Goal: Transaction & Acquisition: Book appointment/travel/reservation

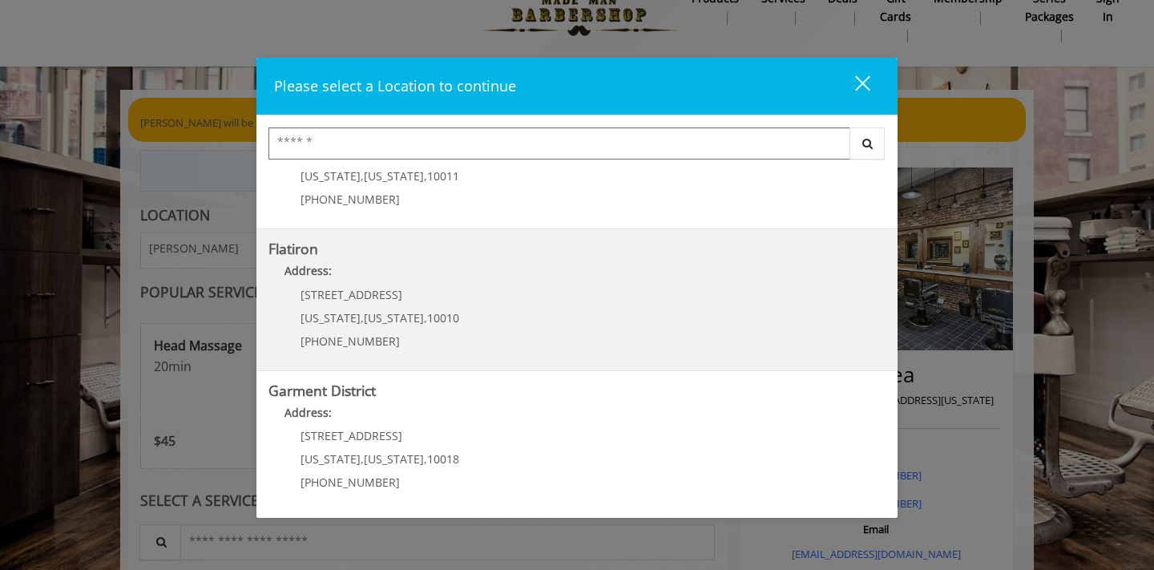
scroll to position [34, 0]
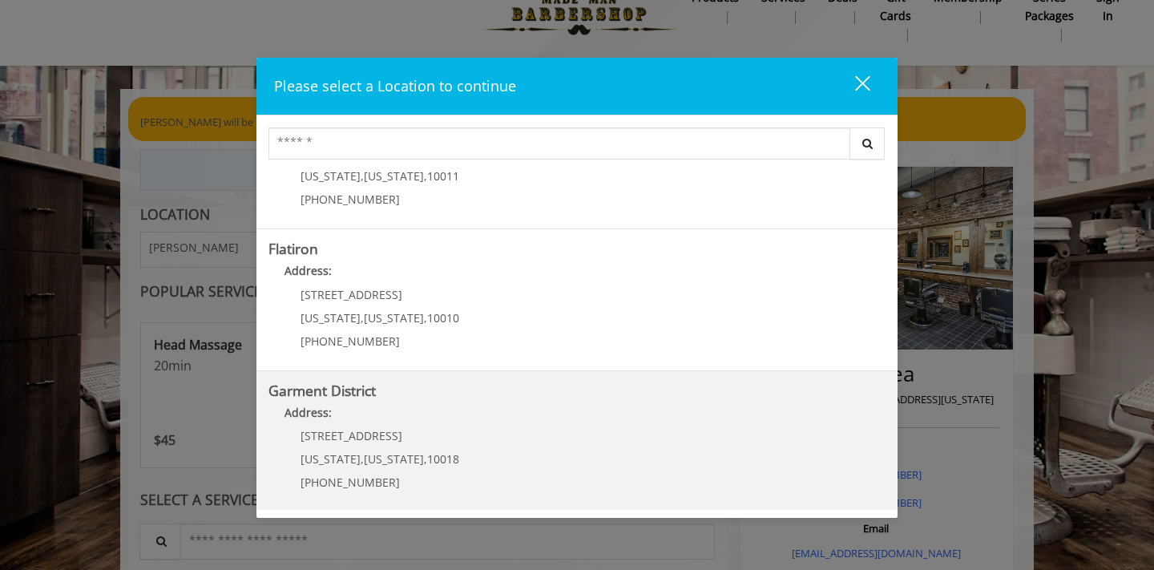
click at [444, 440] on div "[STREET_ADDRESS][US_STATE][US_STATE] (212) 997-4247" at bounding box center [367, 465] width 199 height 70
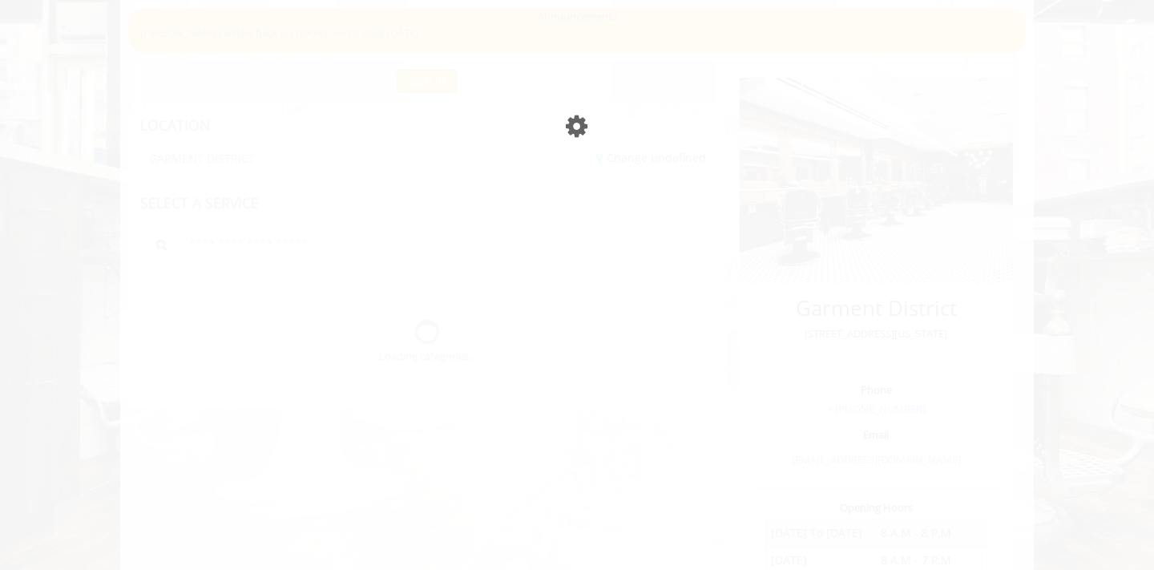
scroll to position [34, 0]
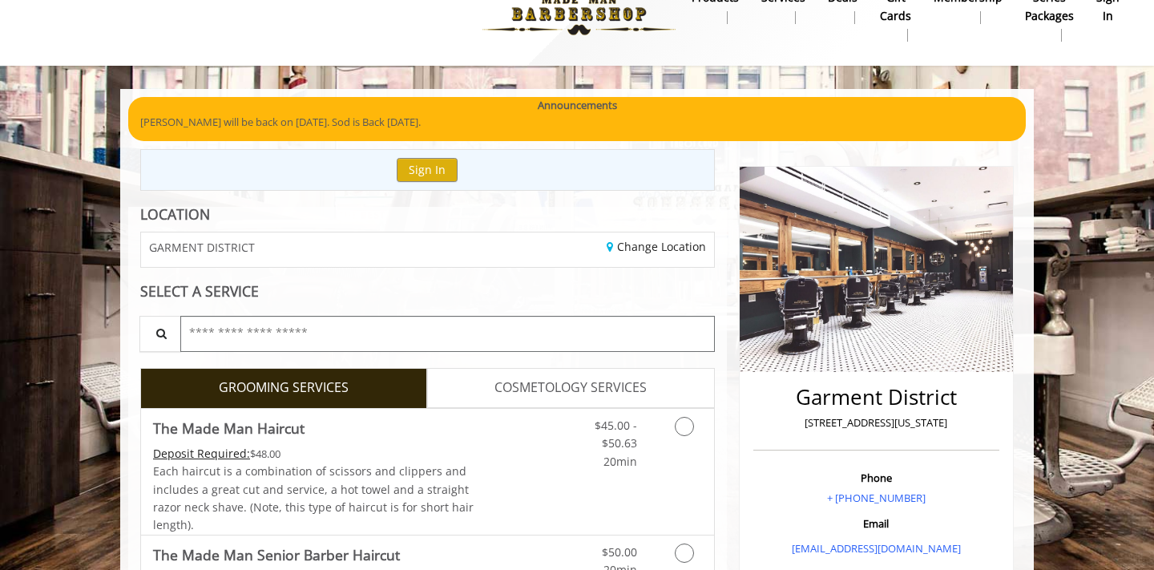
click at [303, 338] on input "text" at bounding box center [447, 334] width 535 height 36
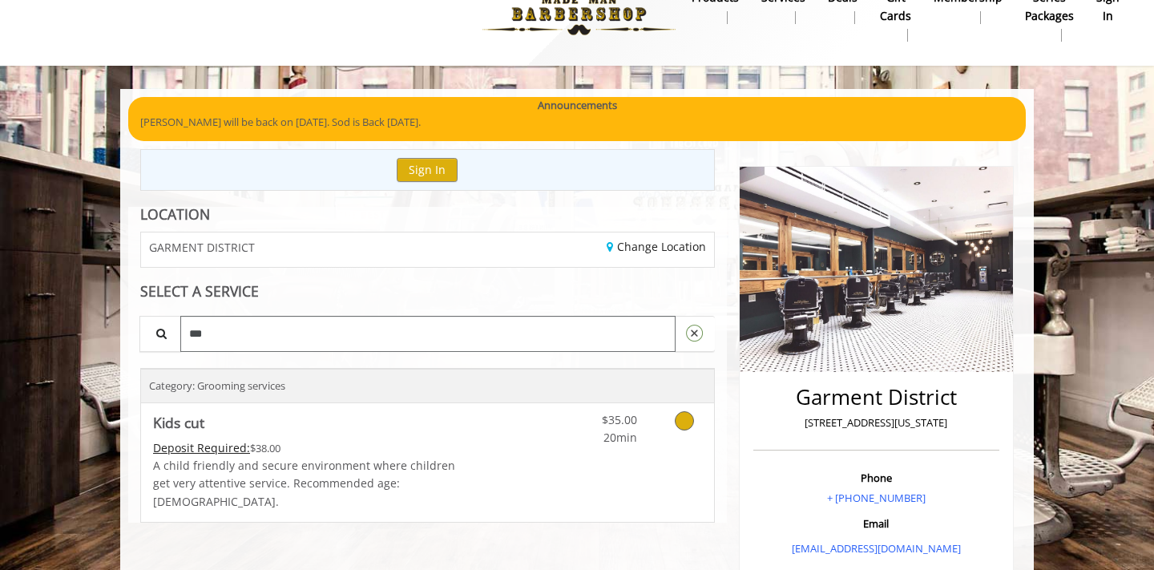
type input "***"
click at [659, 456] on div "$35.00 20min" at bounding box center [642, 462] width 143 height 119
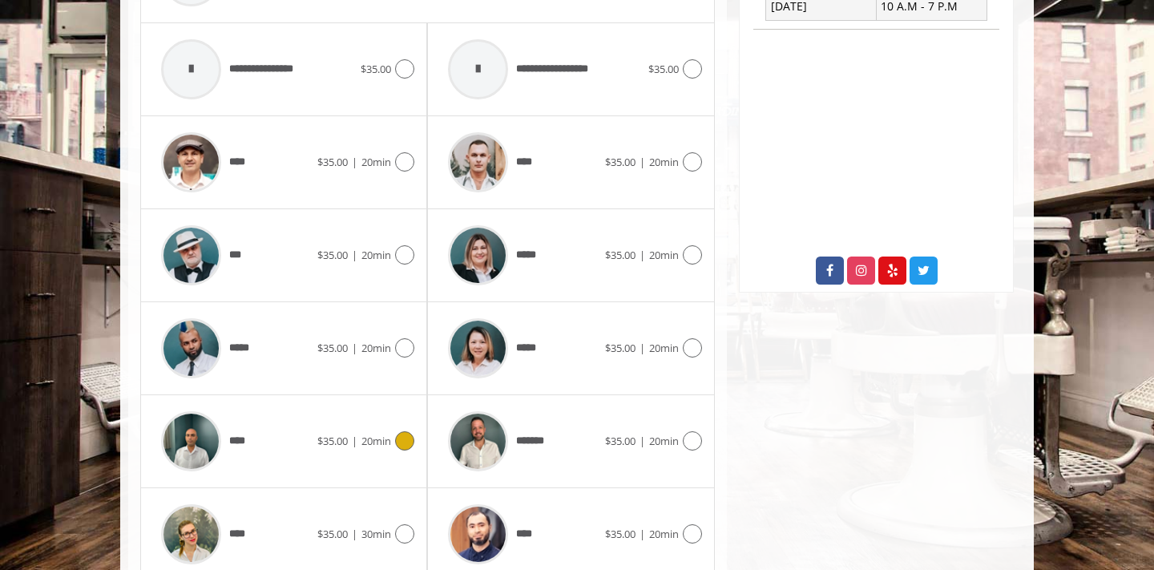
scroll to position [713, 0]
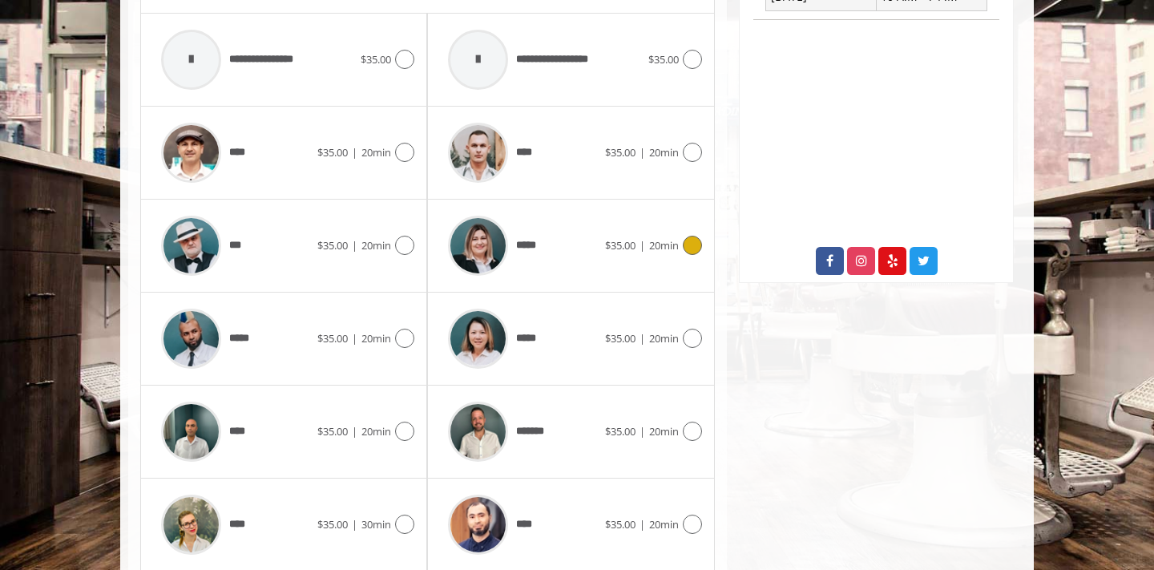
click at [489, 220] on img at bounding box center [478, 246] width 60 height 60
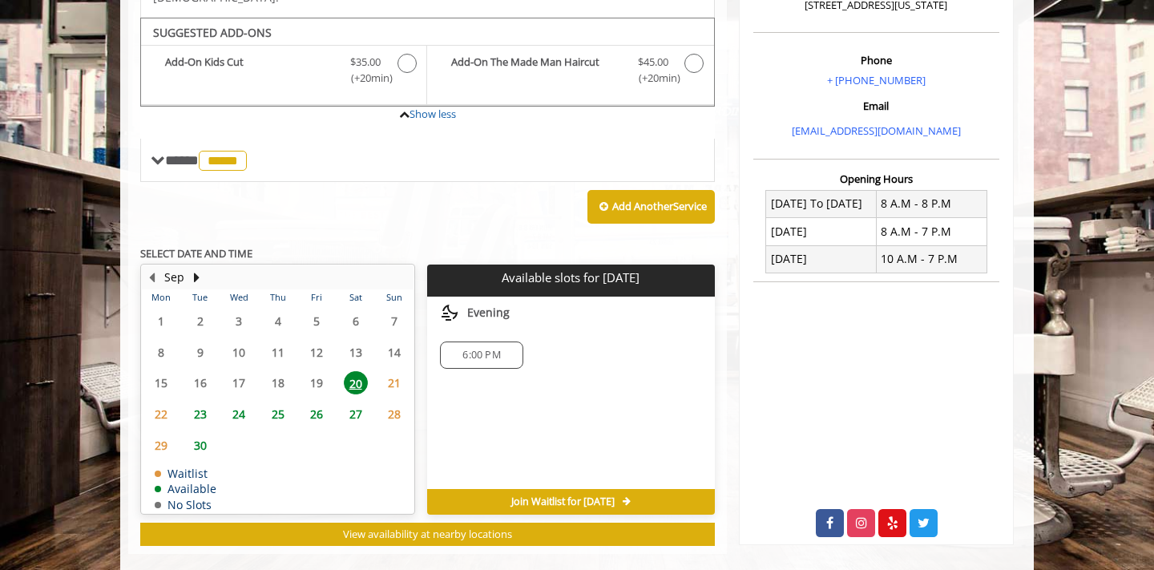
scroll to position [448, 0]
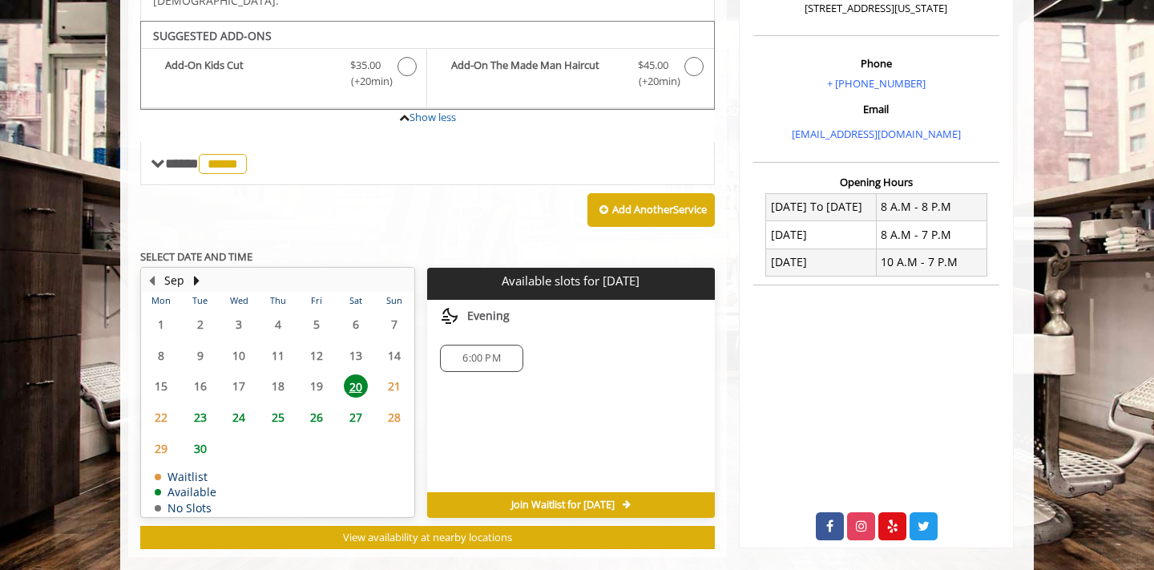
click at [391, 374] on span "21" at bounding box center [394, 385] width 24 height 23
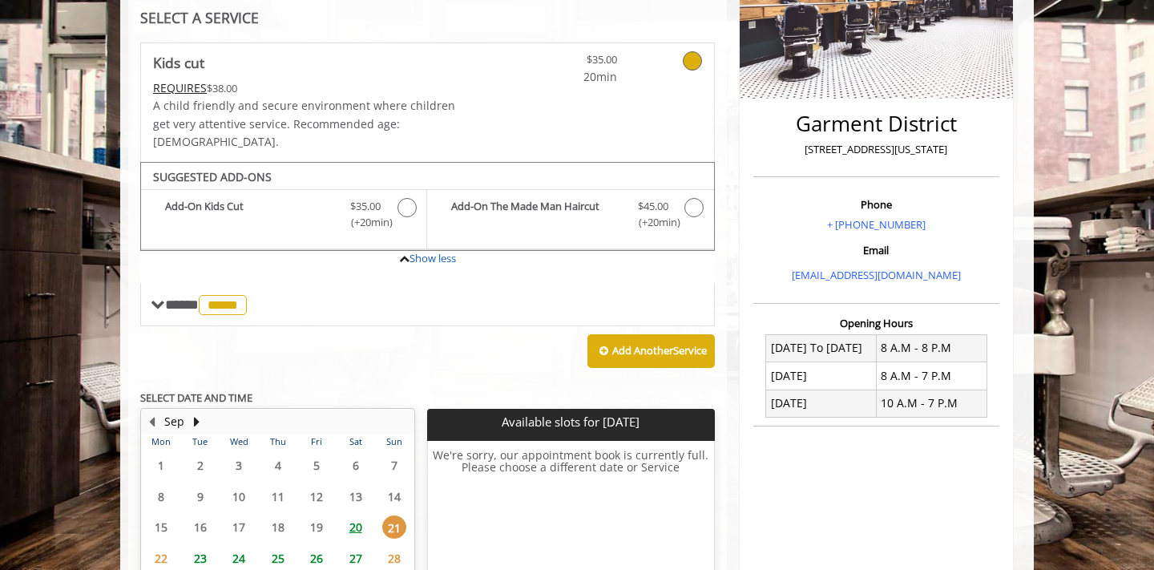
scroll to position [309, 0]
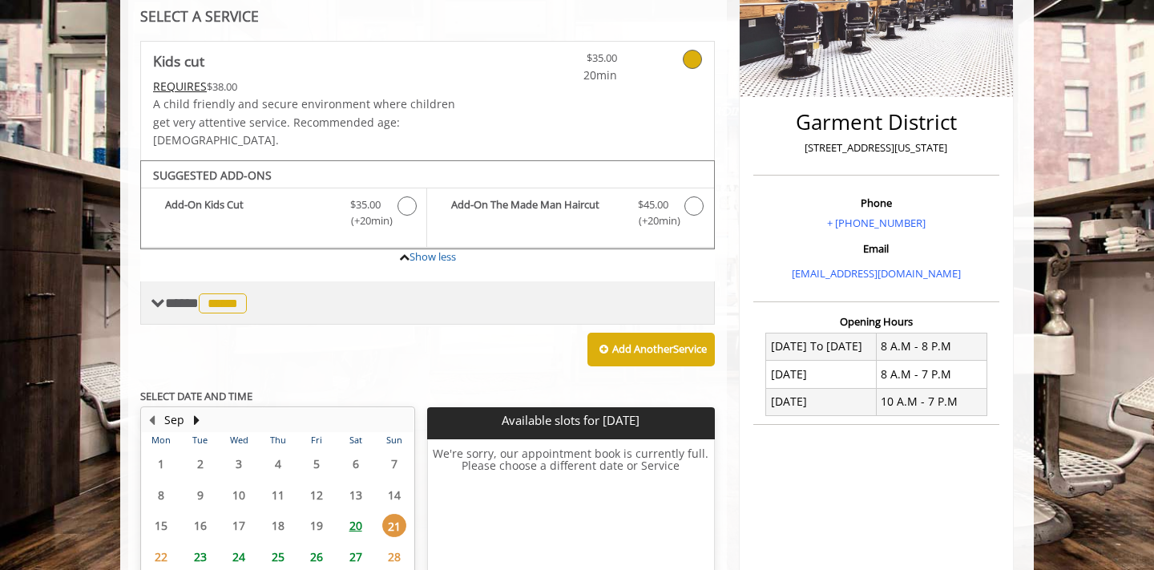
click at [183, 296] on span "**** ***** ********" at bounding box center [208, 303] width 86 height 14
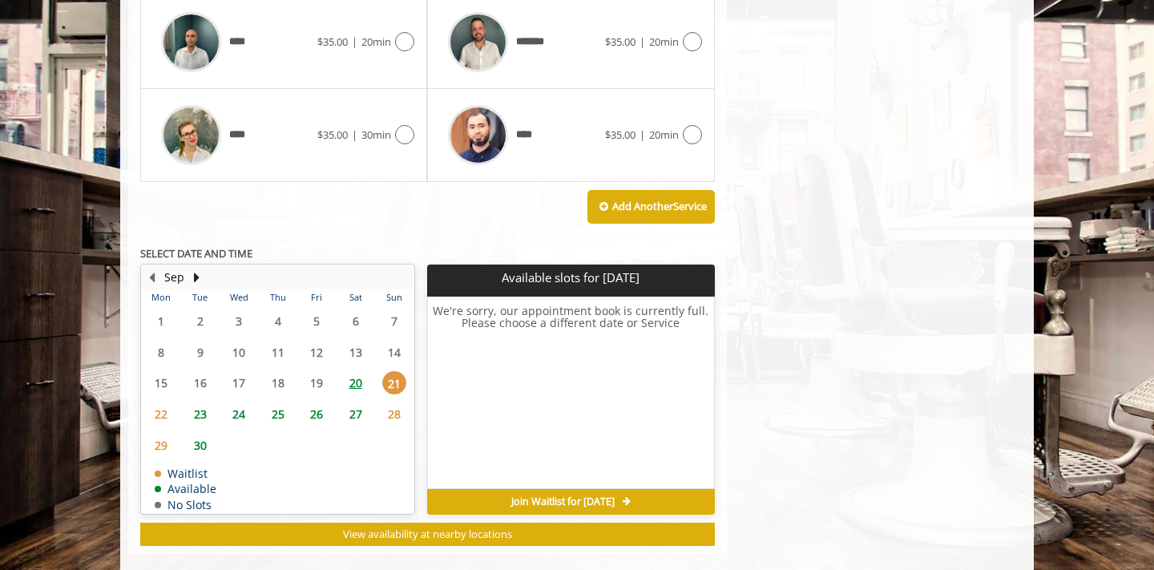
scroll to position [1102, 0]
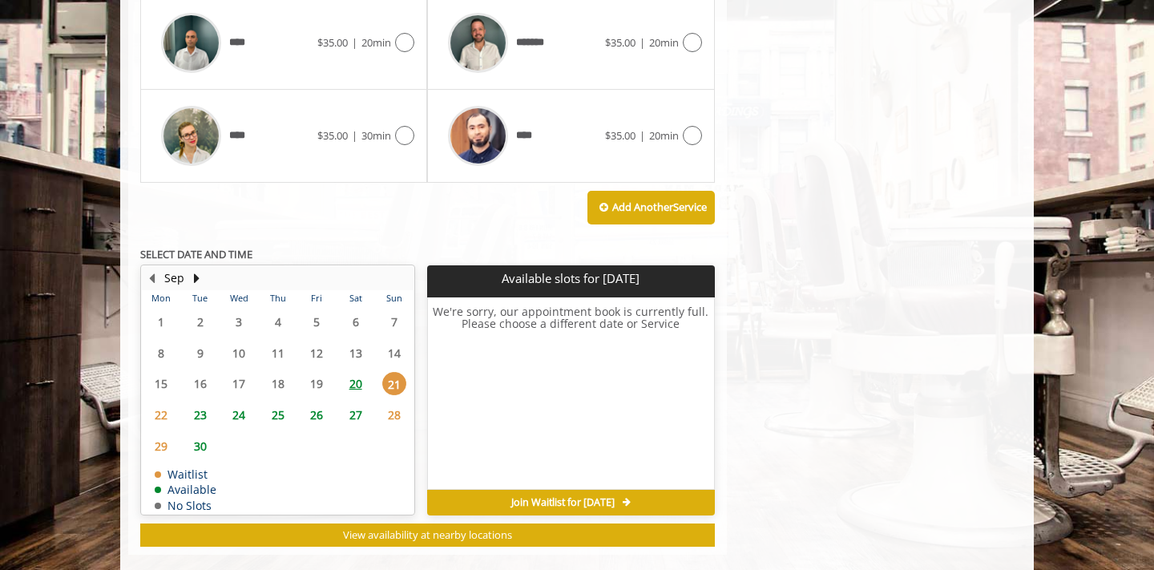
click at [396, 372] on span "21" at bounding box center [394, 383] width 24 height 23
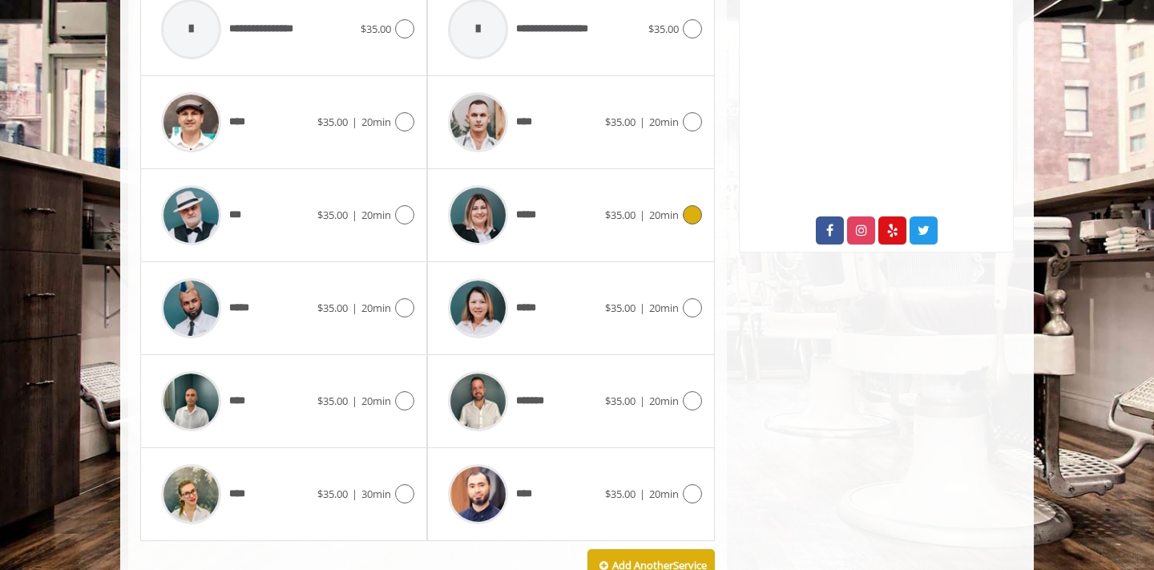
scroll to position [744, 0]
click at [262, 300] on span "*****" at bounding box center [245, 308] width 33 height 16
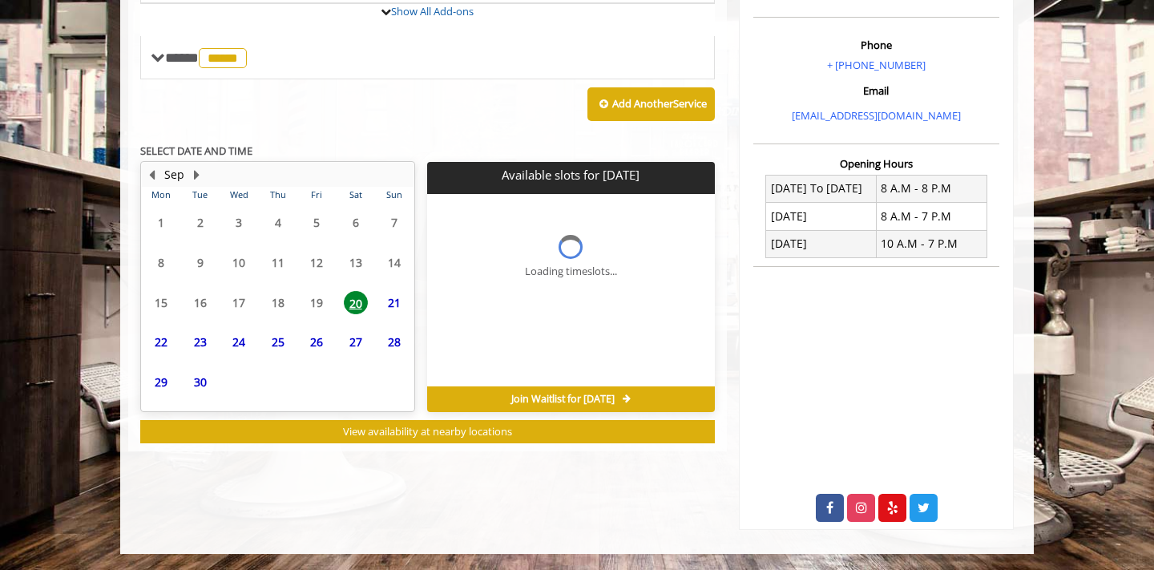
scroll to position [461, 0]
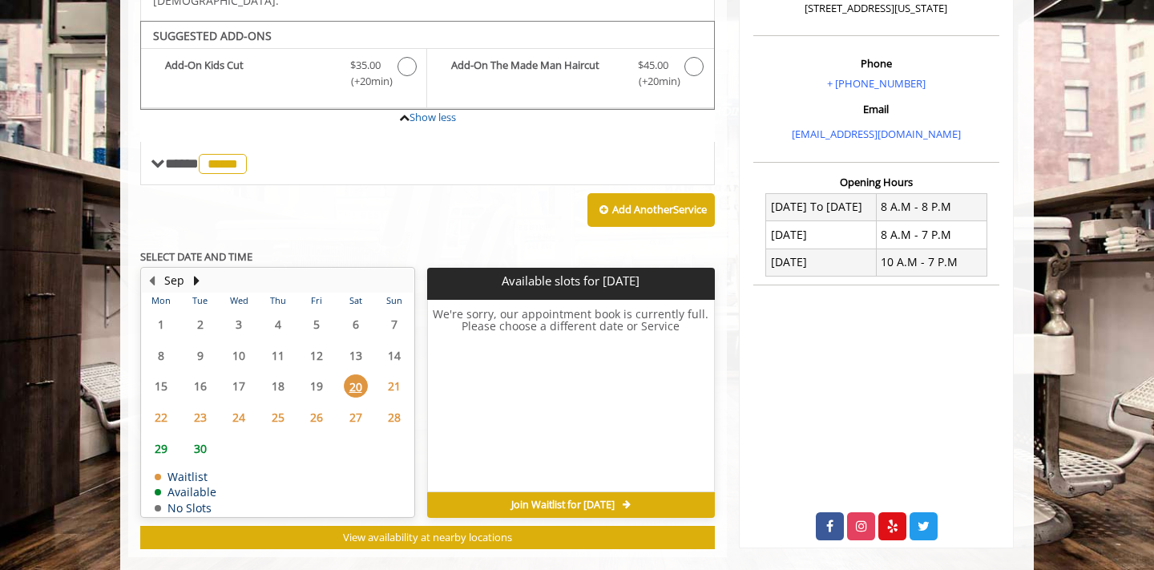
click at [355, 374] on span "20" at bounding box center [356, 385] width 24 height 23
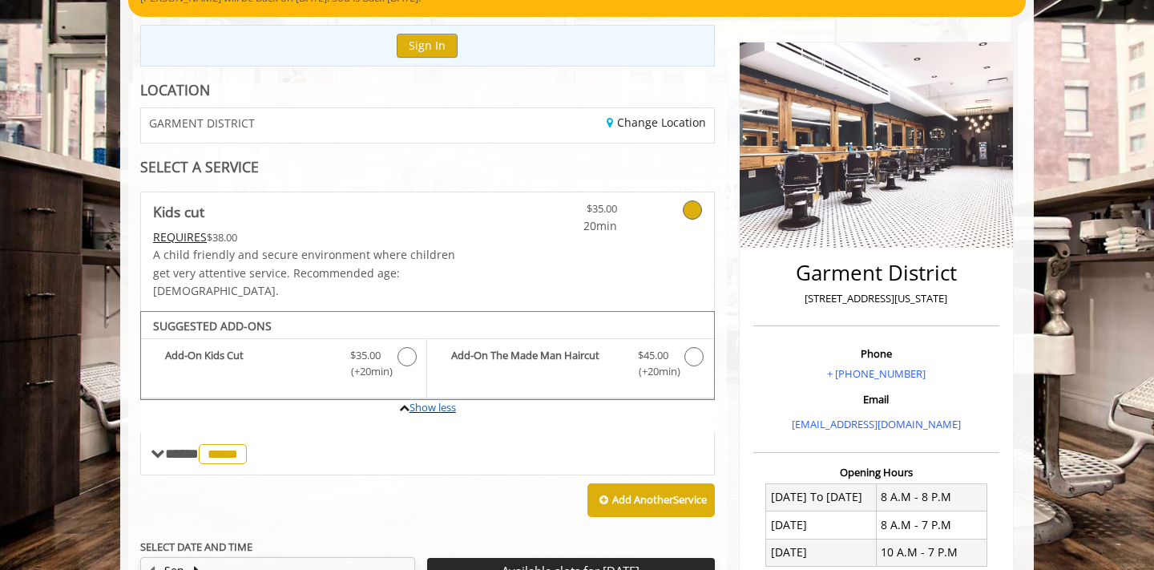
scroll to position [233, 0]
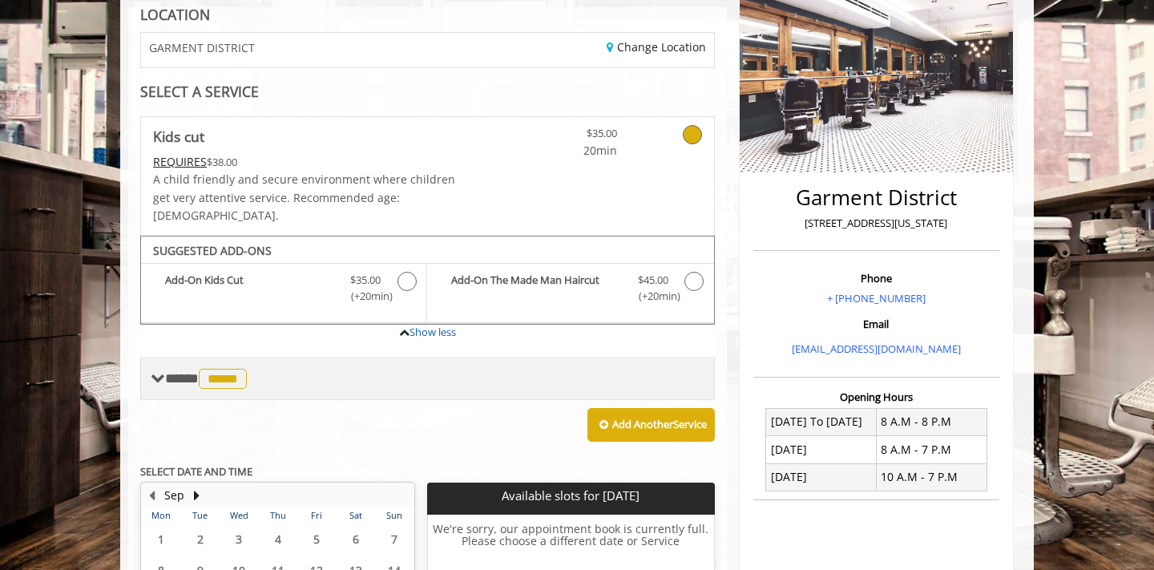
click at [187, 371] on span "**** ***** ********" at bounding box center [208, 378] width 86 height 14
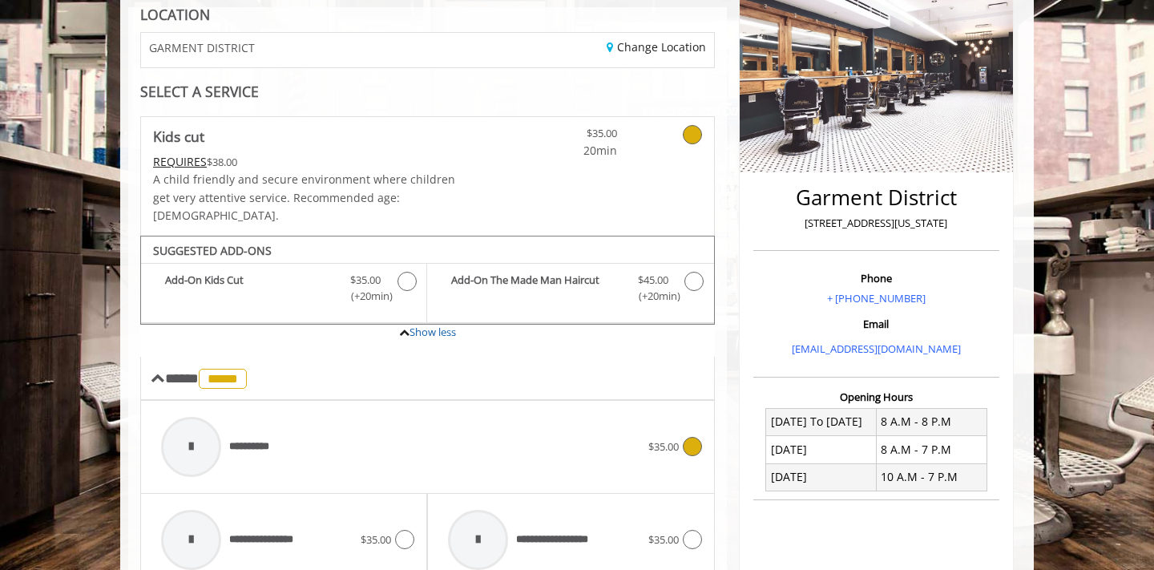
click at [355, 428] on div "**********" at bounding box center [400, 447] width 495 height 76
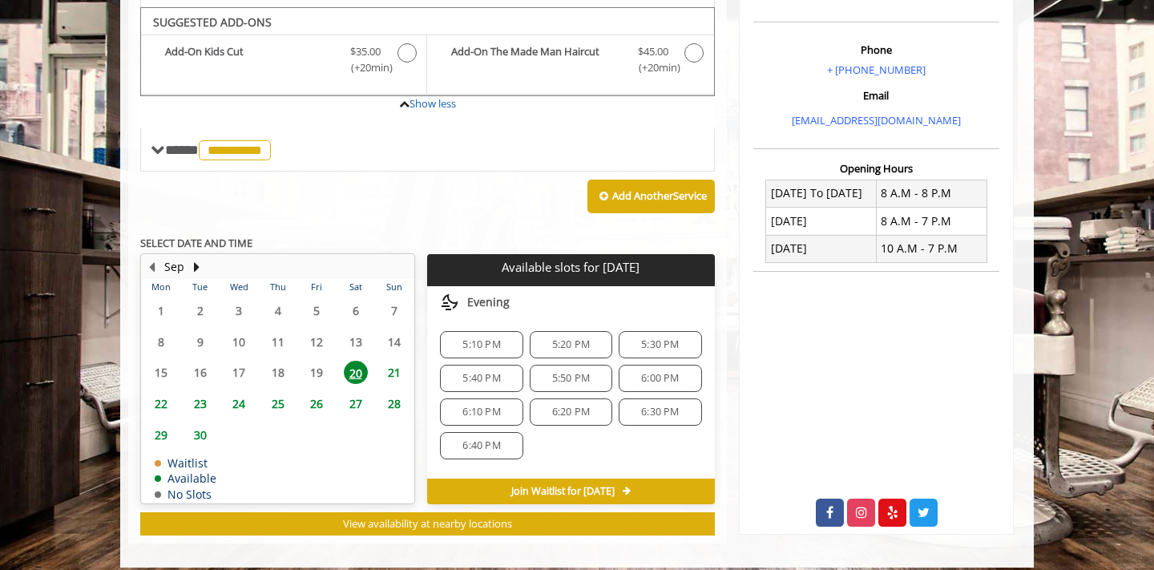
scroll to position [461, 0]
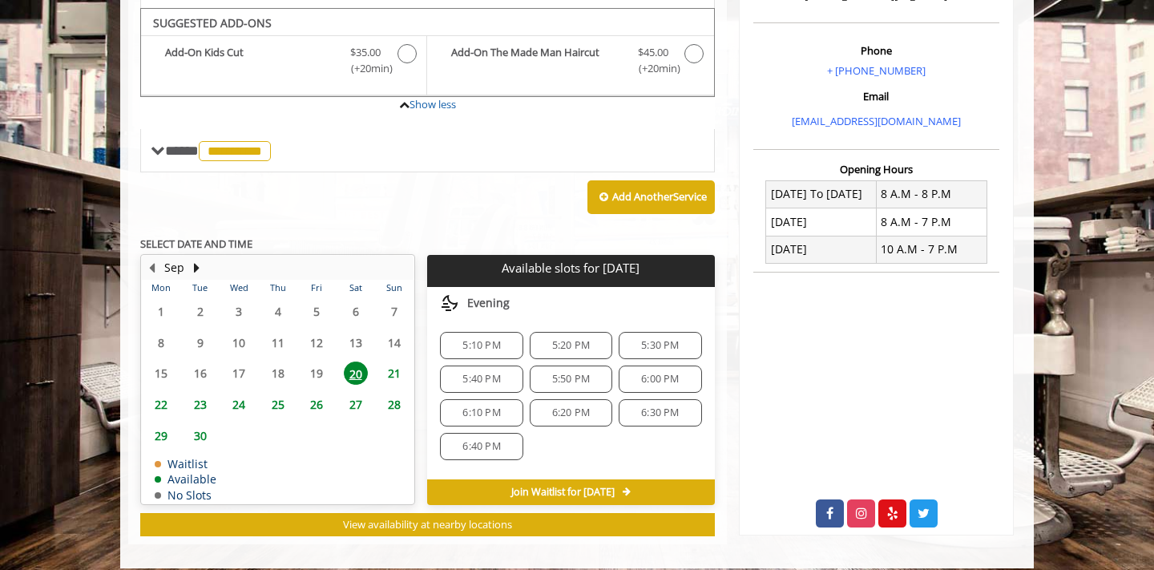
click at [396, 361] on span "21" at bounding box center [394, 372] width 24 height 23
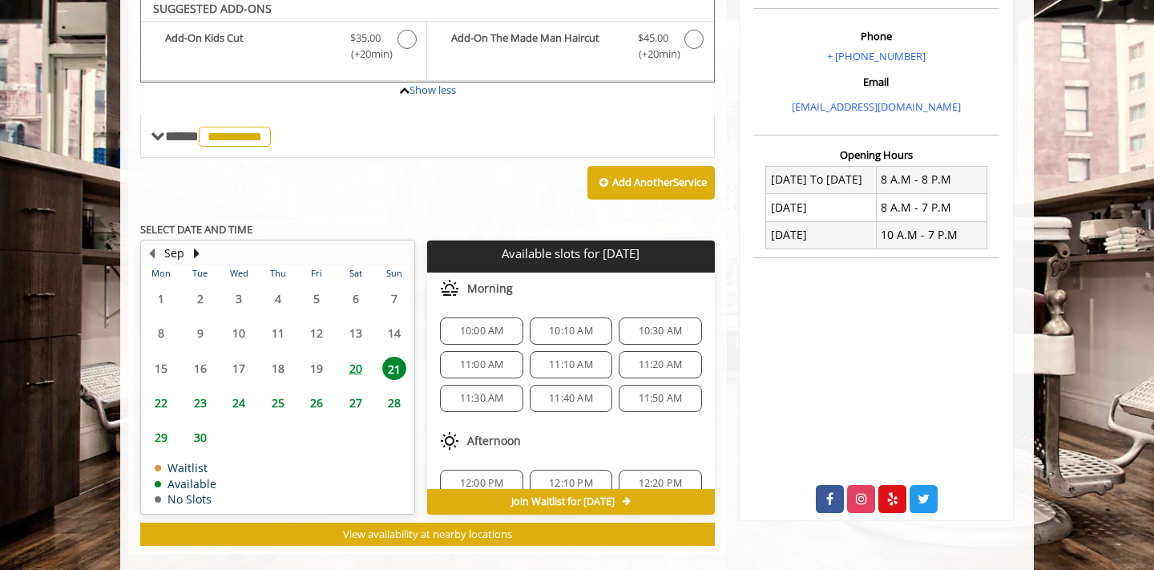
scroll to position [474, 0]
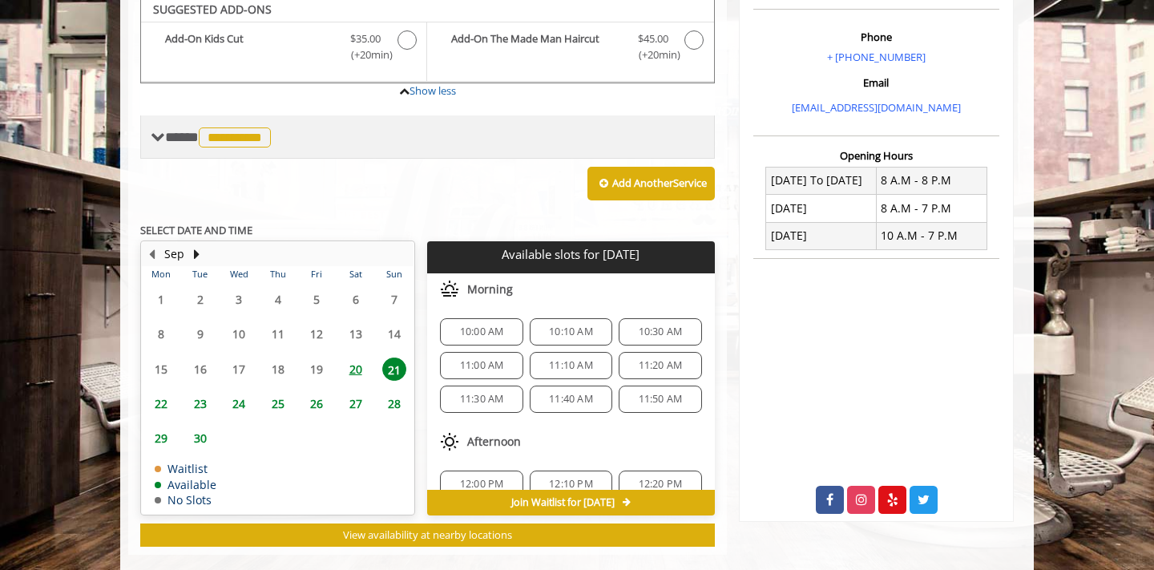
click at [202, 130] on span "**********" at bounding box center [220, 137] width 110 height 14
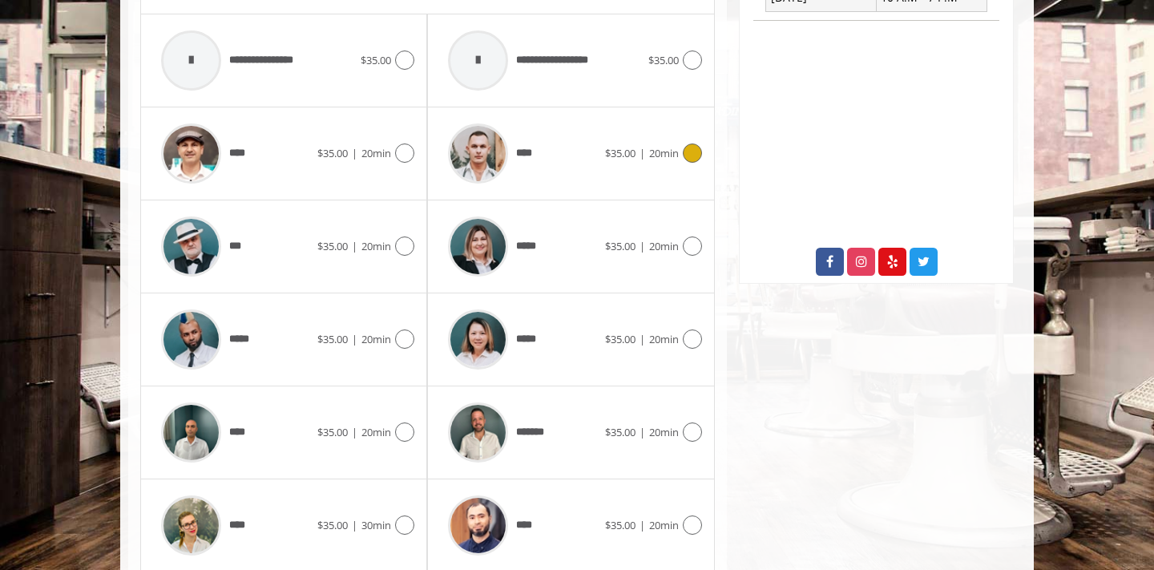
scroll to position [716, 0]
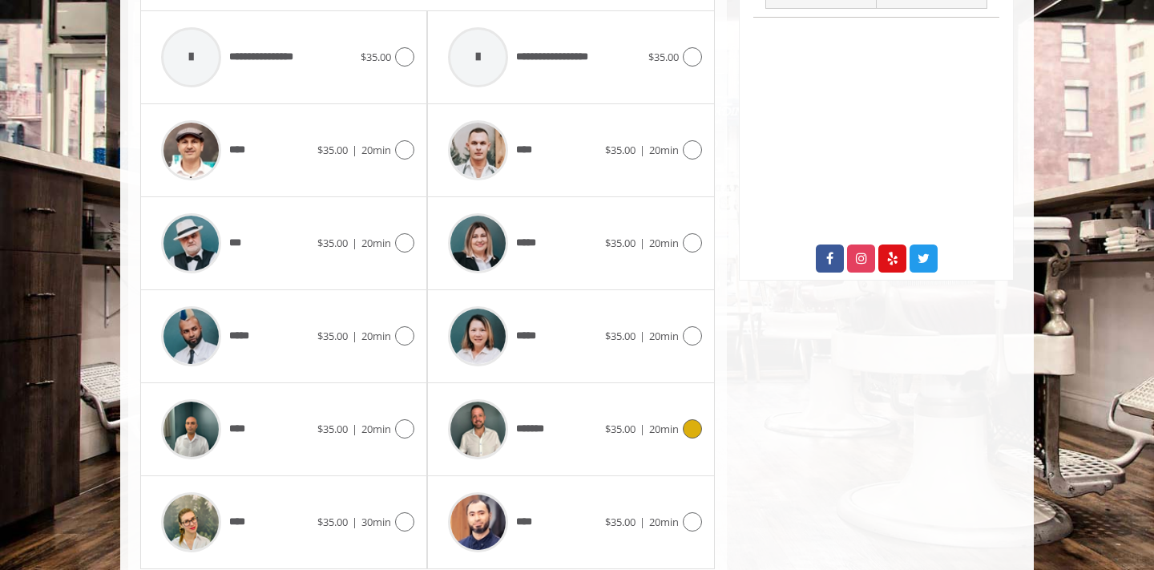
click at [575, 421] on div "*******" at bounding box center [522, 429] width 164 height 76
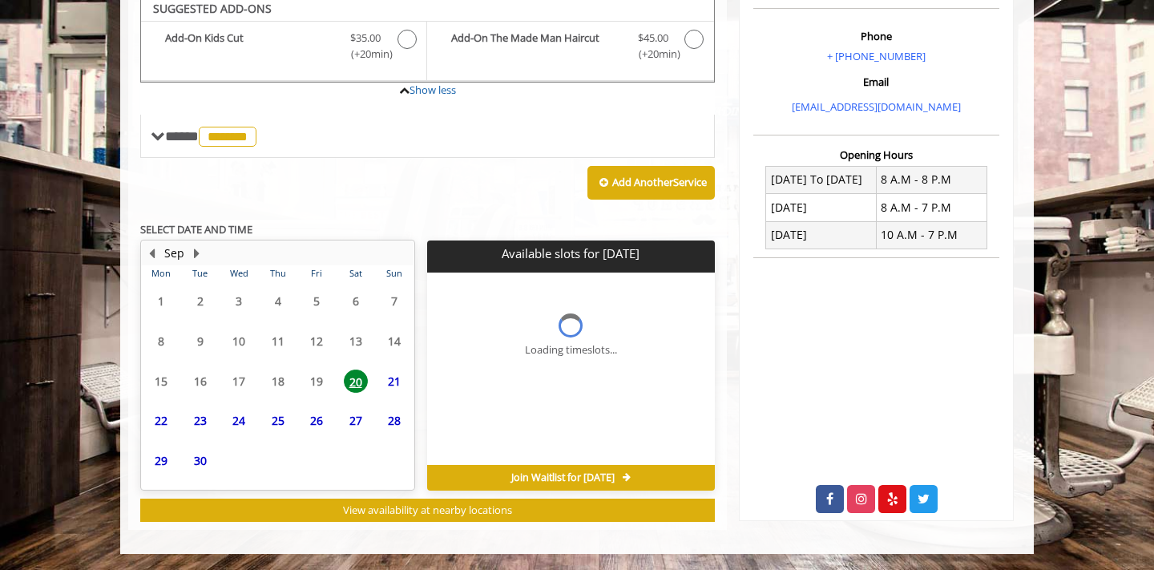
scroll to position [461, 0]
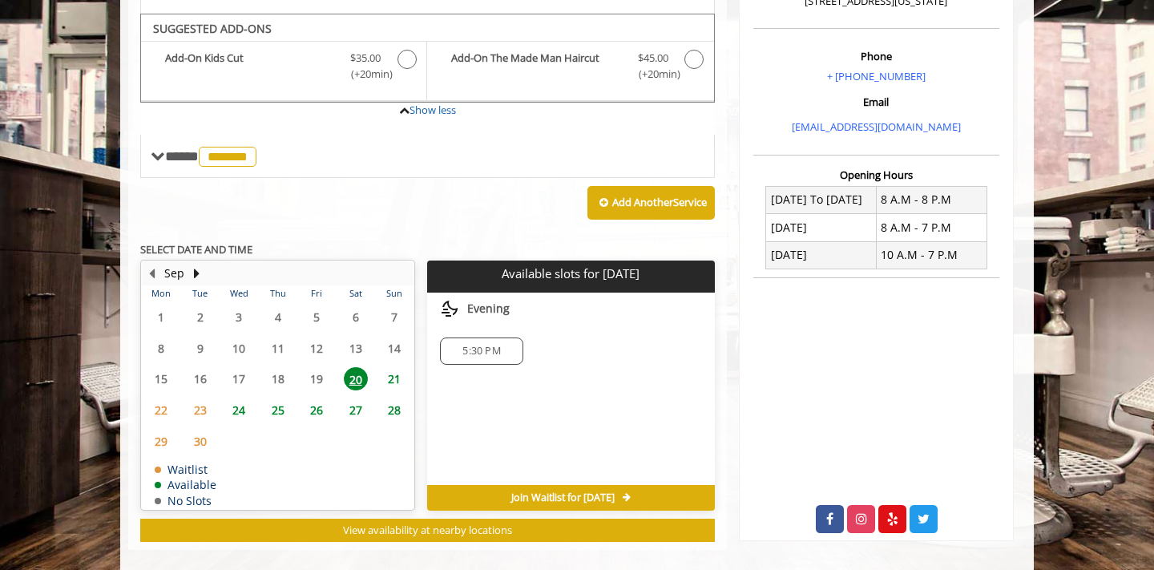
click at [388, 367] on span "21" at bounding box center [394, 378] width 24 height 23
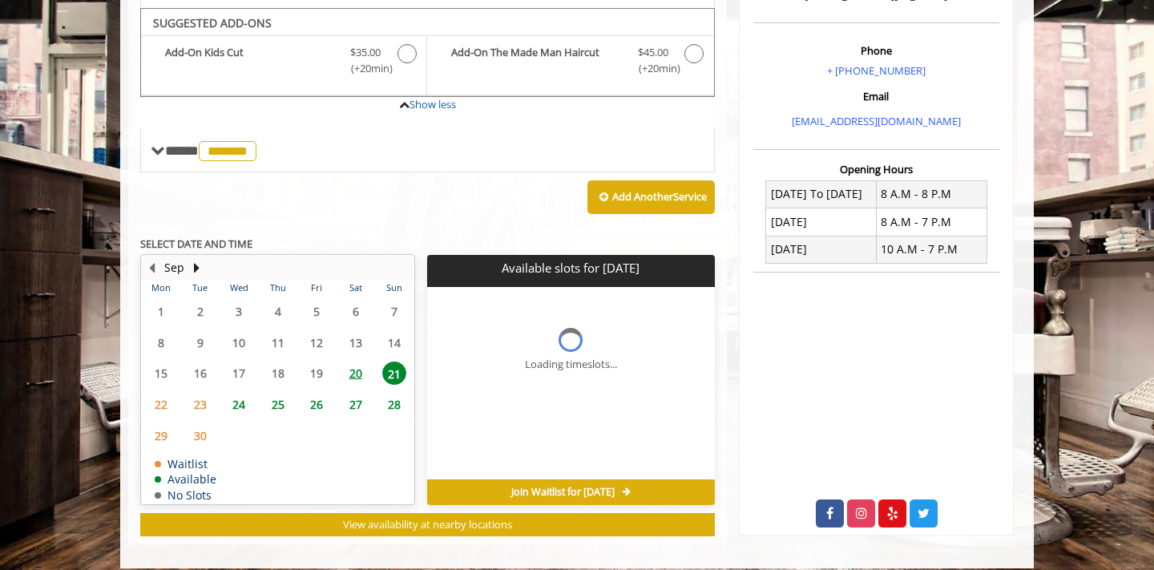
scroll to position [474, 0]
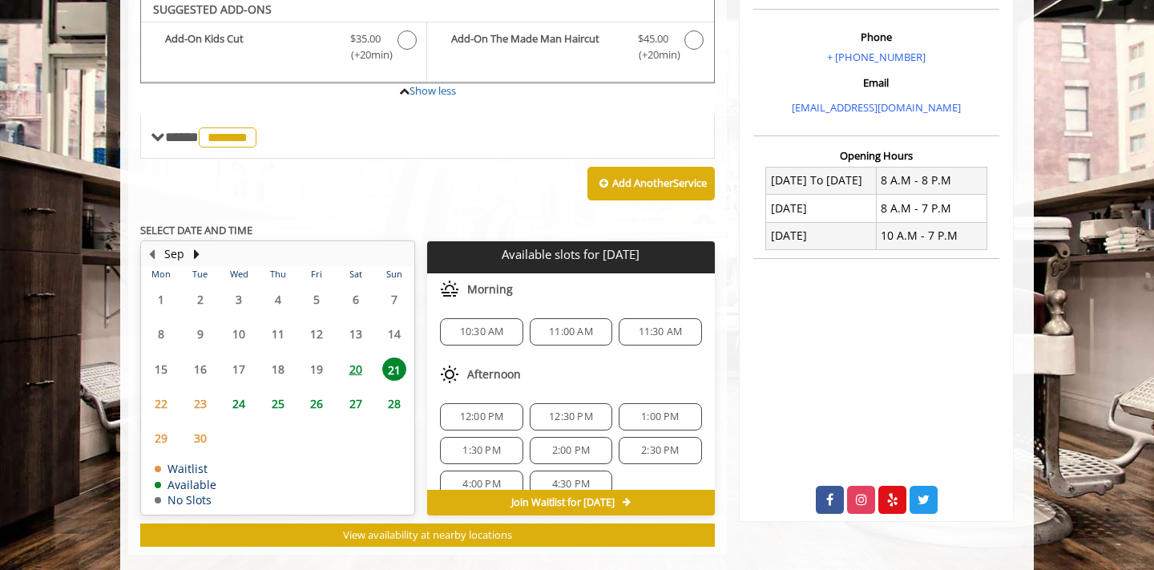
click at [572, 325] on span "11:00 AM" at bounding box center [571, 331] width 44 height 13
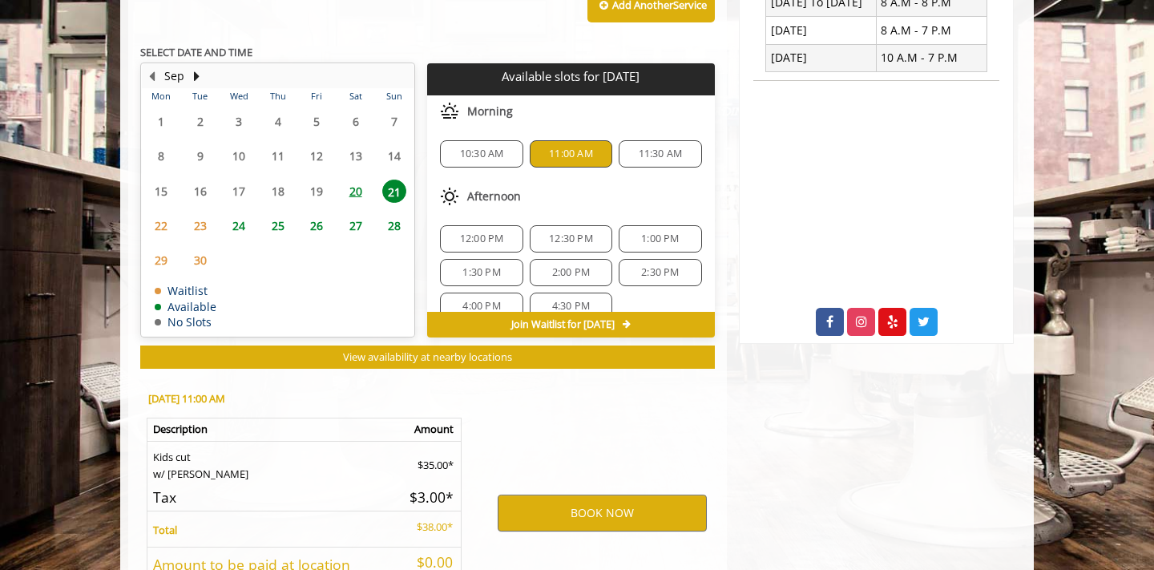
scroll to position [760, 0]
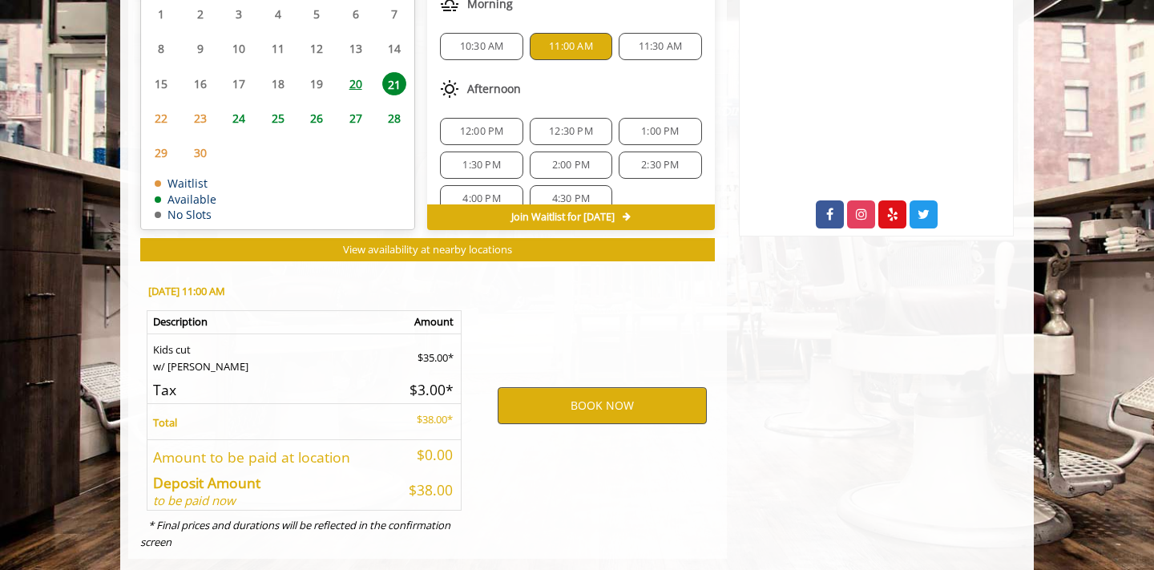
click at [570, 387] on button "BOOK NOW" at bounding box center [602, 405] width 209 height 37
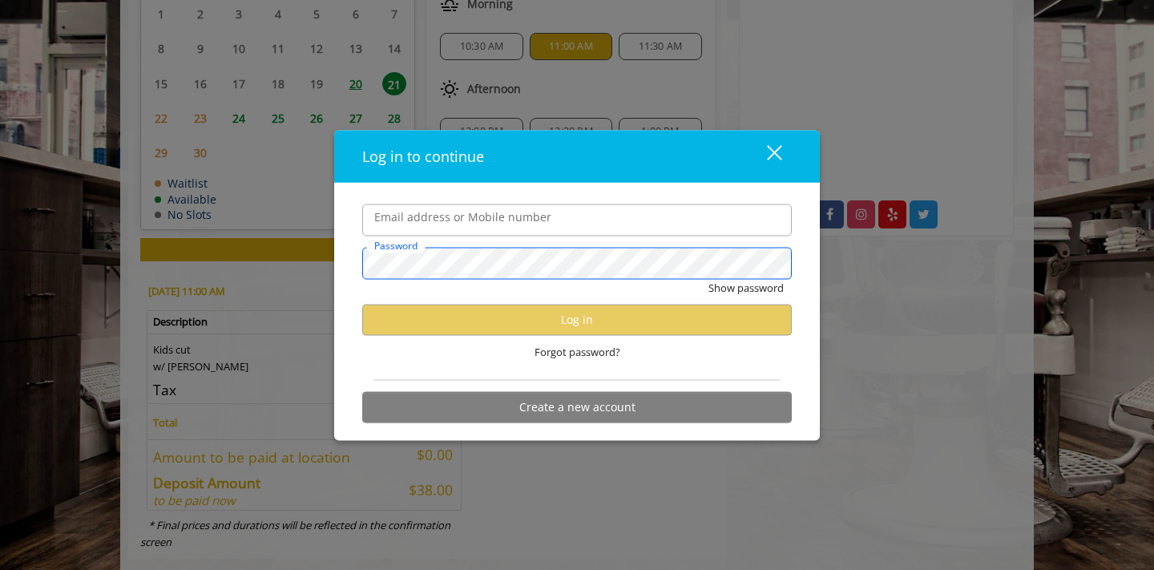
scroll to position [0, 0]
click at [443, 224] on label "Email address or Mobile number" at bounding box center [462, 217] width 193 height 18
click at [443, 224] on input "Email address or Mobile number" at bounding box center [577, 220] width 430 height 32
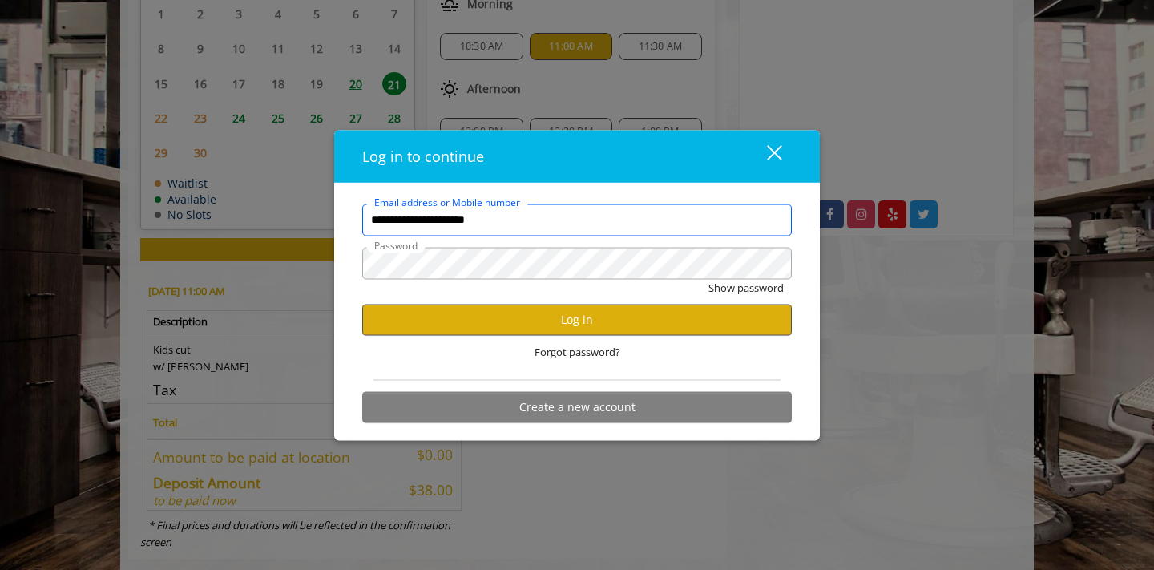
type input "**********"
click at [557, 321] on button "Log in" at bounding box center [577, 319] width 430 height 31
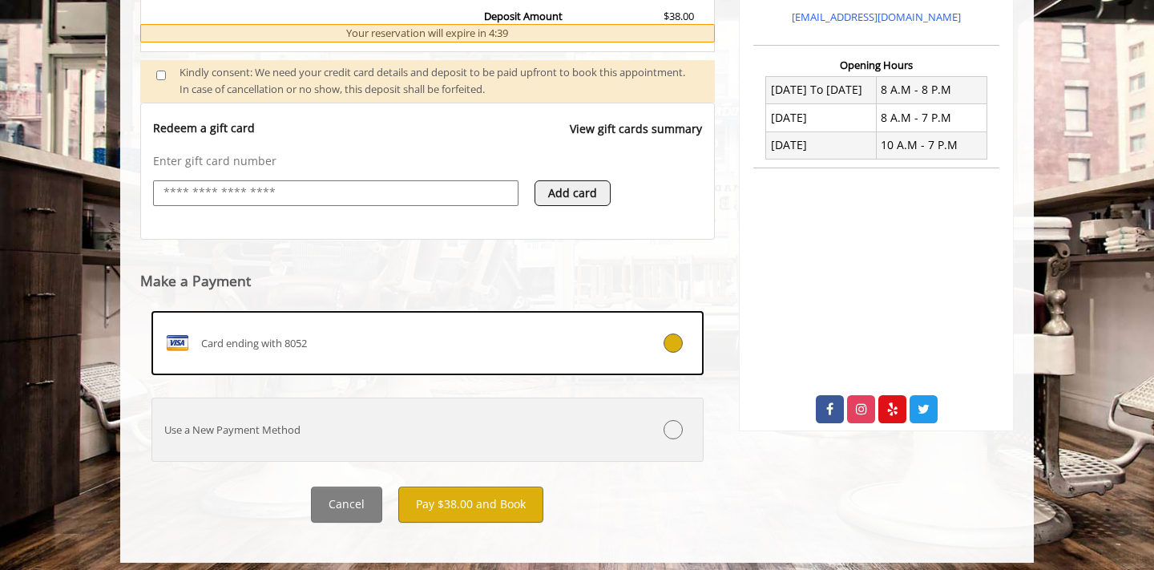
scroll to position [563, 0]
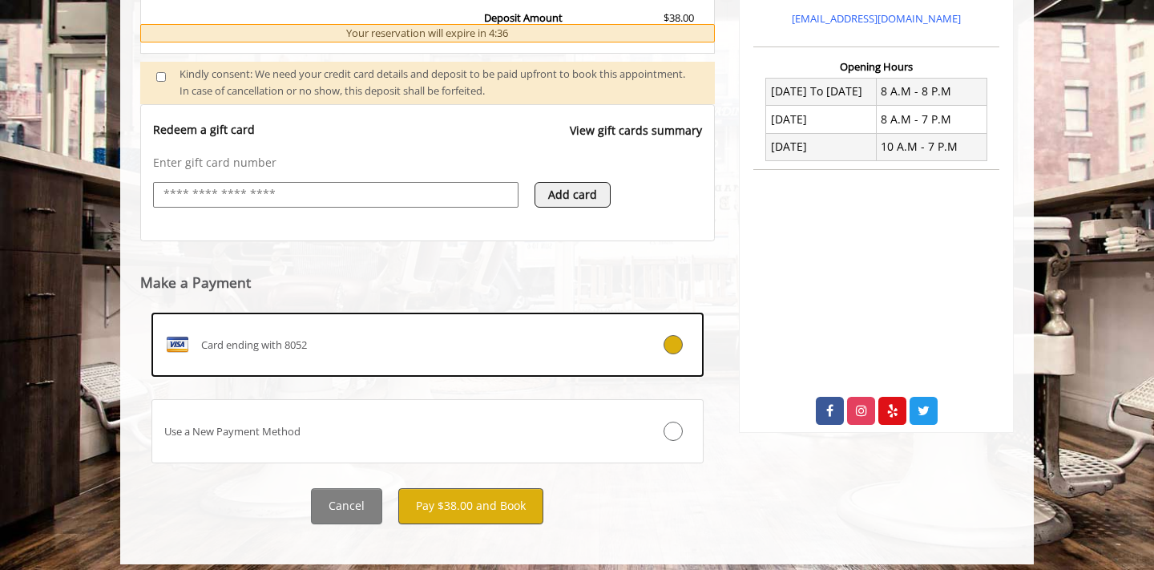
click at [462, 494] on button "Pay $38.00 and Book" at bounding box center [470, 506] width 145 height 36
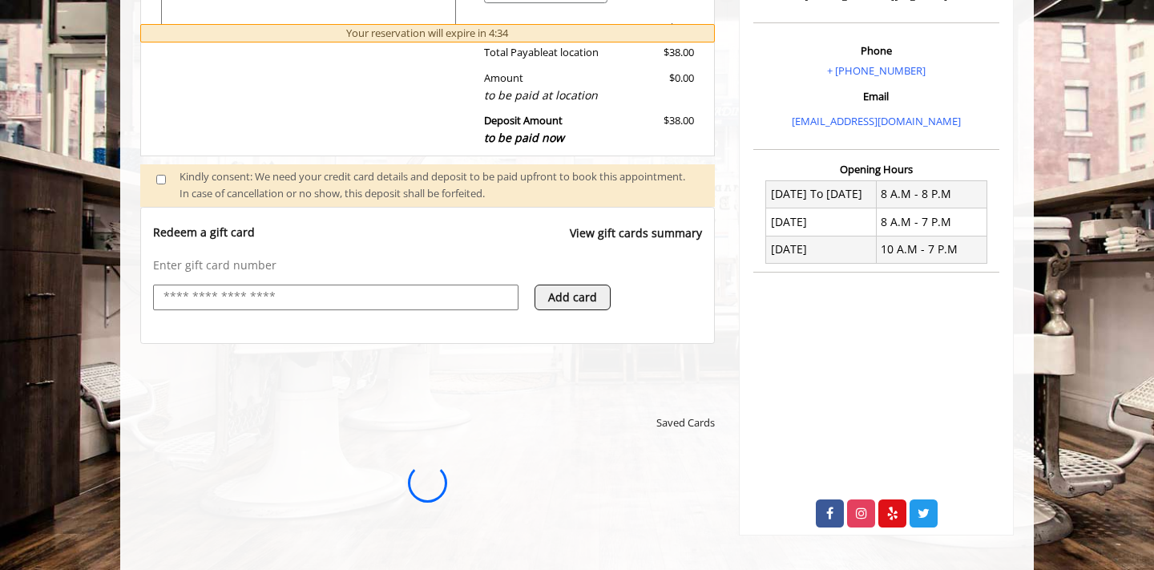
scroll to position [0, 0]
